Goal: Task Accomplishment & Management: Use online tool/utility

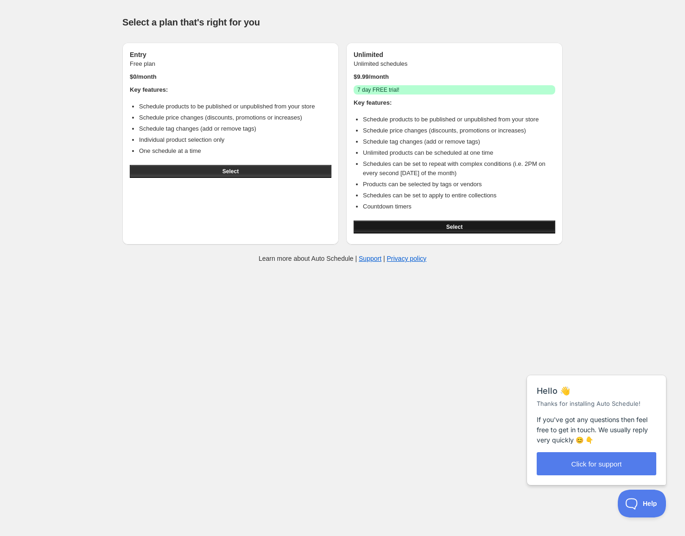
click at [453, 226] on span "Select" at bounding box center [454, 226] width 16 height 7
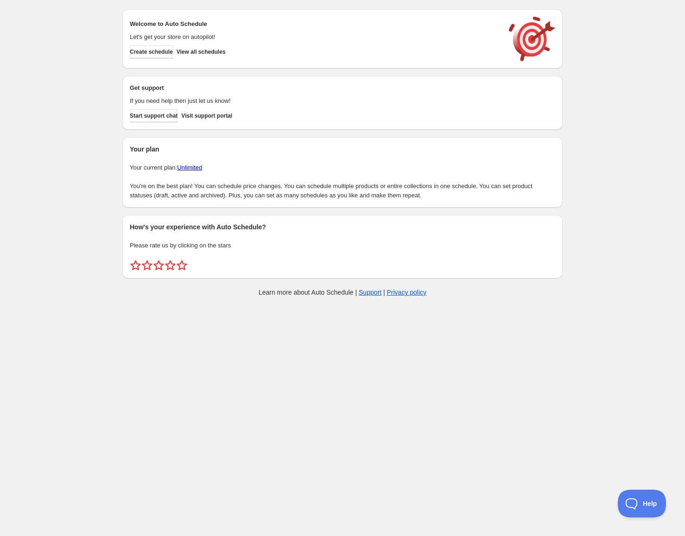
click at [28, 250] on div "Create schedule Help & support Cancel Discount prices Schedule a discount, sale…" at bounding box center [342, 155] width 685 height 310
